Goal: Complete application form

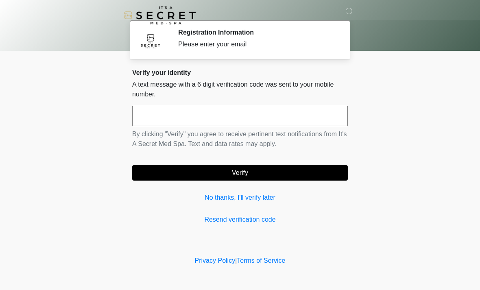
click at [275, 116] on input "text" at bounding box center [239, 116] width 215 height 20
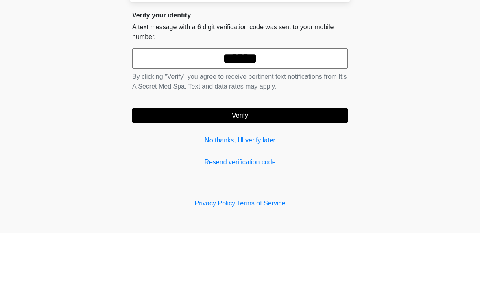
type input "******"
click at [315, 165] on button "Verify" at bounding box center [239, 172] width 215 height 15
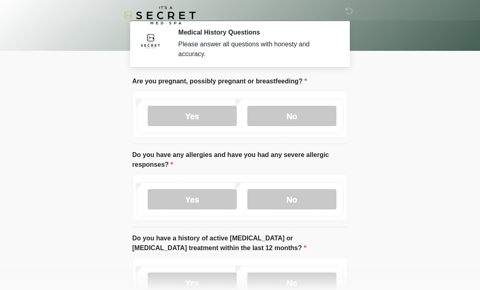
click at [318, 112] on label "No" at bounding box center [291, 116] width 89 height 20
click at [322, 202] on label "No" at bounding box center [291, 199] width 89 height 20
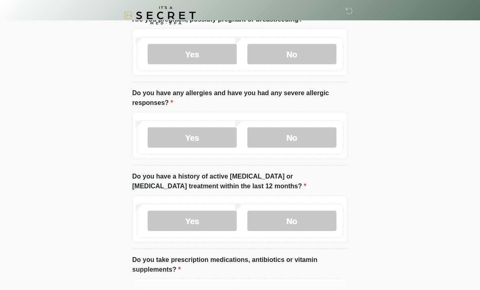
click at [322, 216] on label "No" at bounding box center [291, 221] width 89 height 20
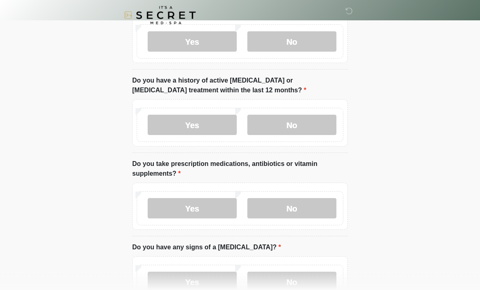
click at [320, 204] on label "No" at bounding box center [291, 208] width 89 height 20
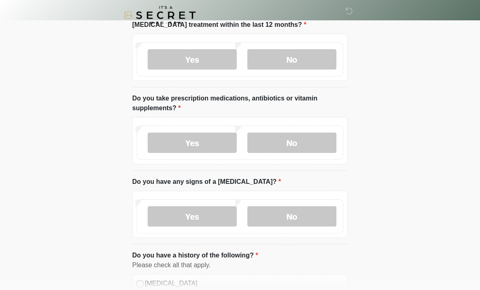
scroll to position [226, 0]
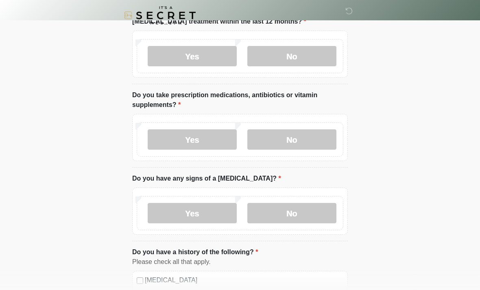
click at [313, 212] on label "No" at bounding box center [291, 213] width 89 height 20
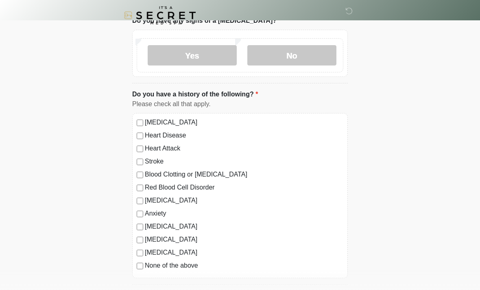
click at [188, 267] on label "None of the above" at bounding box center [244, 266] width 198 height 10
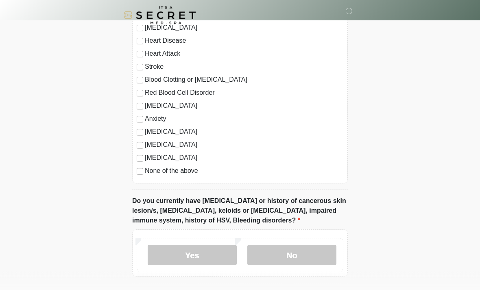
scroll to position [478, 0]
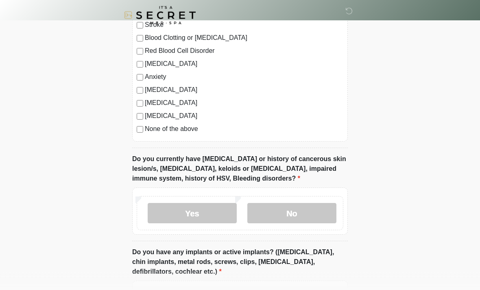
click at [298, 213] on label "No" at bounding box center [291, 213] width 89 height 20
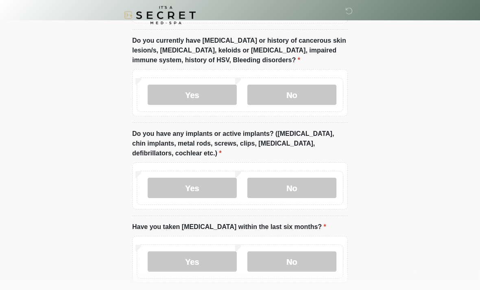
scroll to position [639, 0]
click at [317, 181] on label "No" at bounding box center [291, 188] width 89 height 20
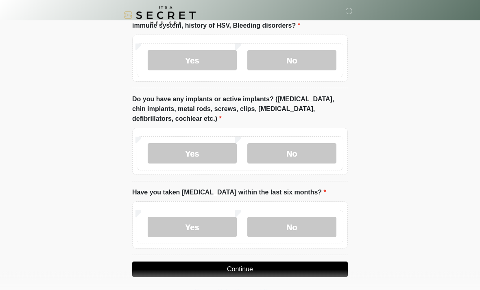
scroll to position [677, 0]
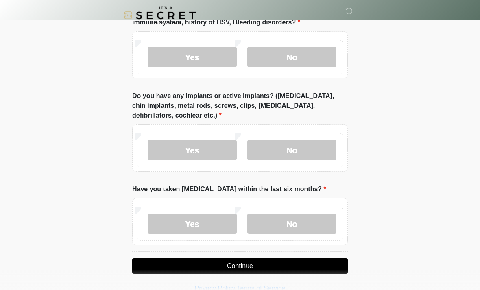
click at [295, 219] on label "No" at bounding box center [291, 223] width 89 height 20
click at [330, 266] on button "Continue" at bounding box center [239, 265] width 215 height 15
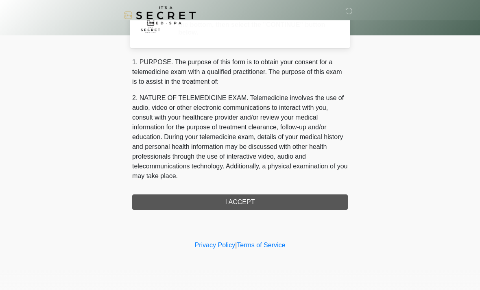
scroll to position [0, 0]
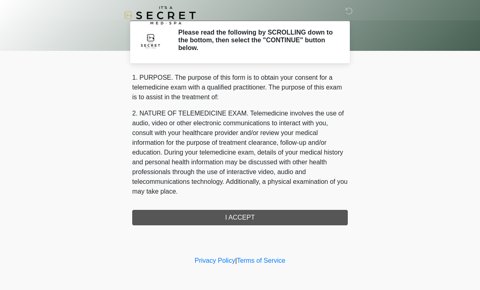
click at [299, 218] on div "1. PURPOSE. The purpose of this form is to obtain your consent for a telemedici…" at bounding box center [239, 149] width 215 height 152
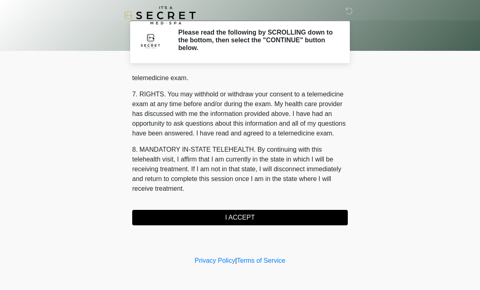
scroll to position [344, 0]
click at [282, 224] on button "I ACCEPT" at bounding box center [239, 217] width 215 height 15
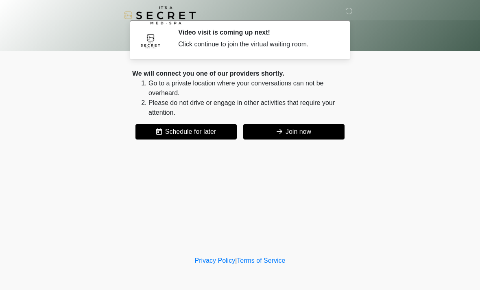
click at [329, 126] on button "Join now" at bounding box center [293, 131] width 101 height 15
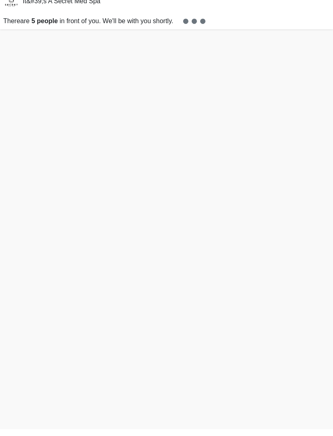
scroll to position [2, 0]
